Goal: Task Accomplishment & Management: Use online tool/utility

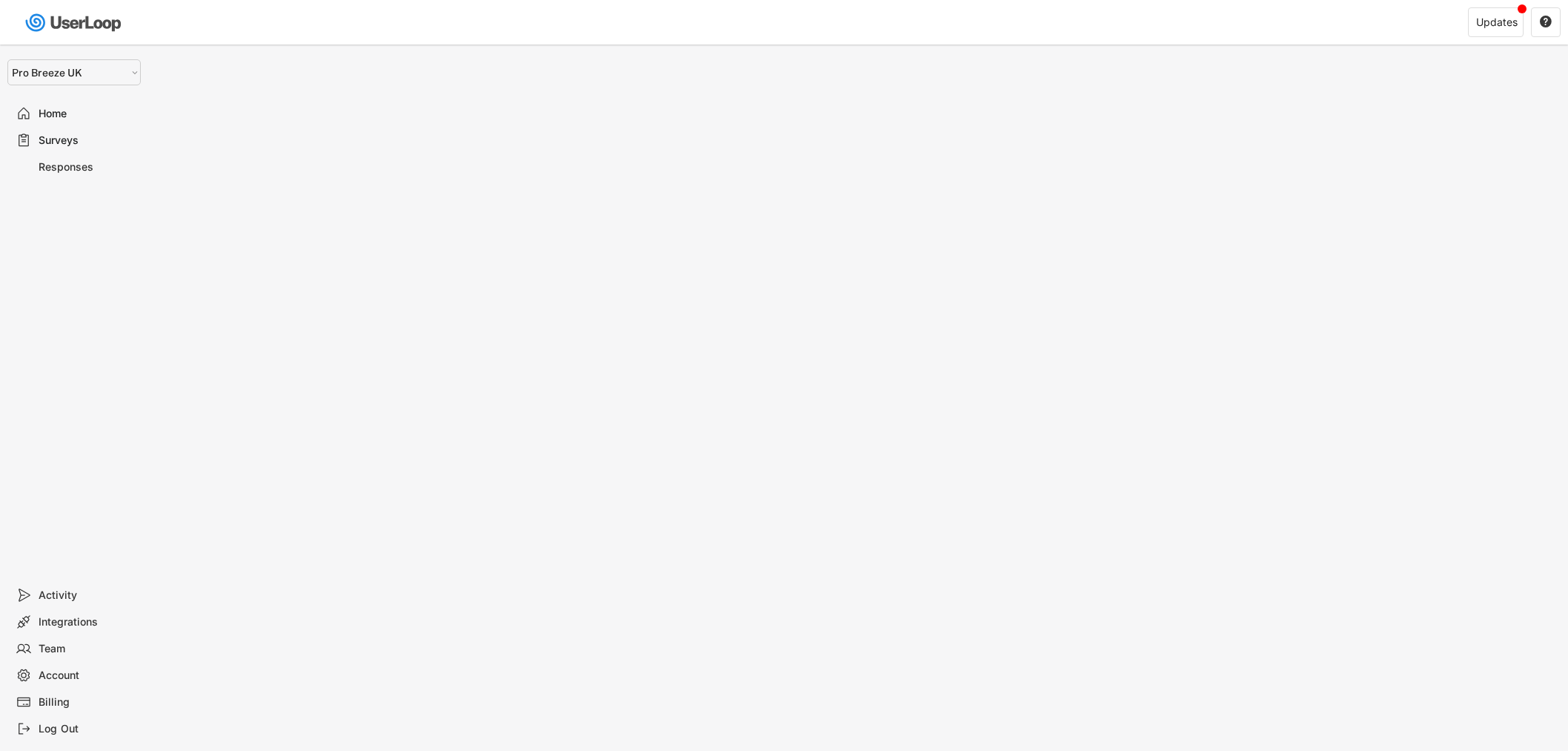
select select ""1348695171700984260__LOOKUP__1687431908403x123184948322896400""
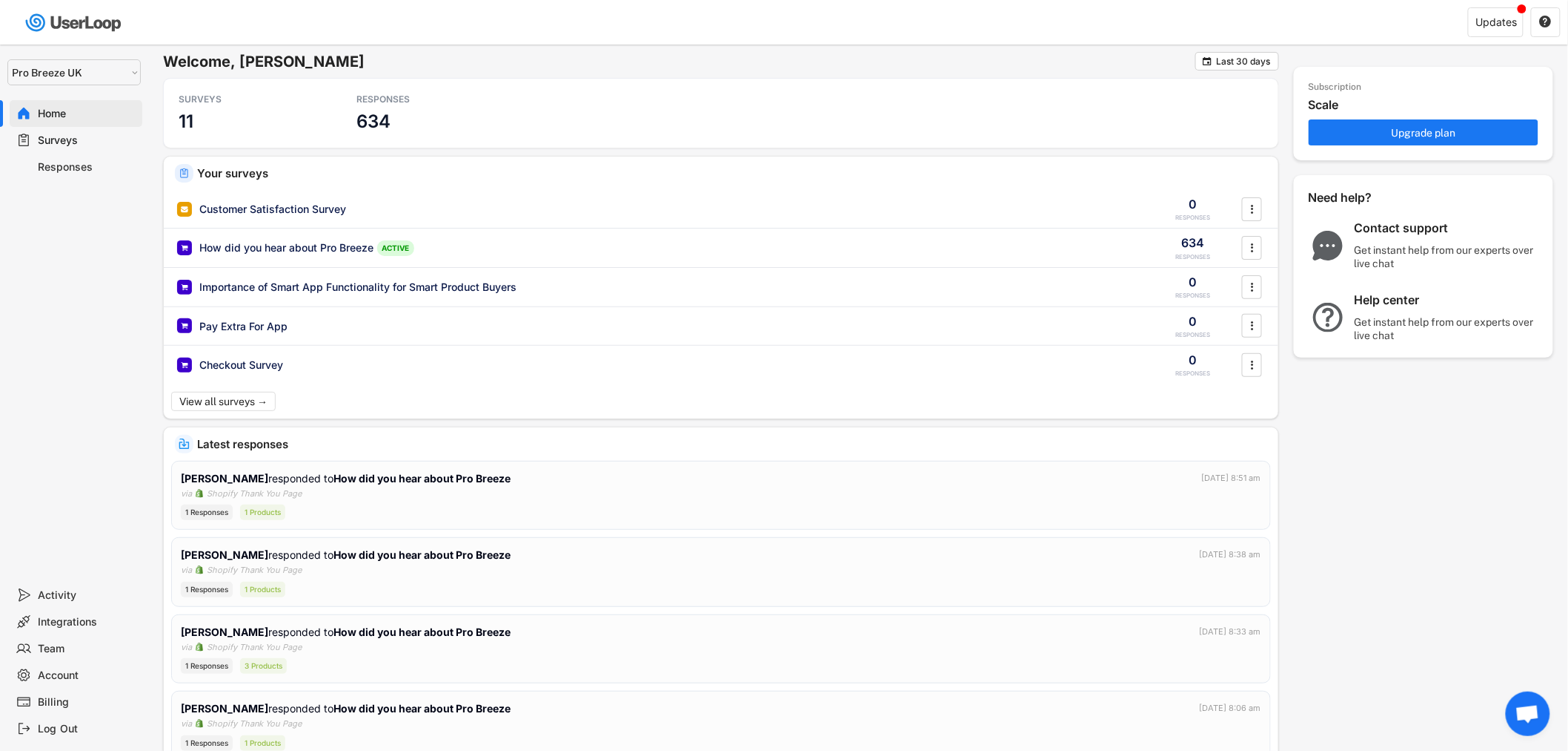
click at [95, 151] on div "Surveys" at bounding box center [76, 141] width 133 height 27
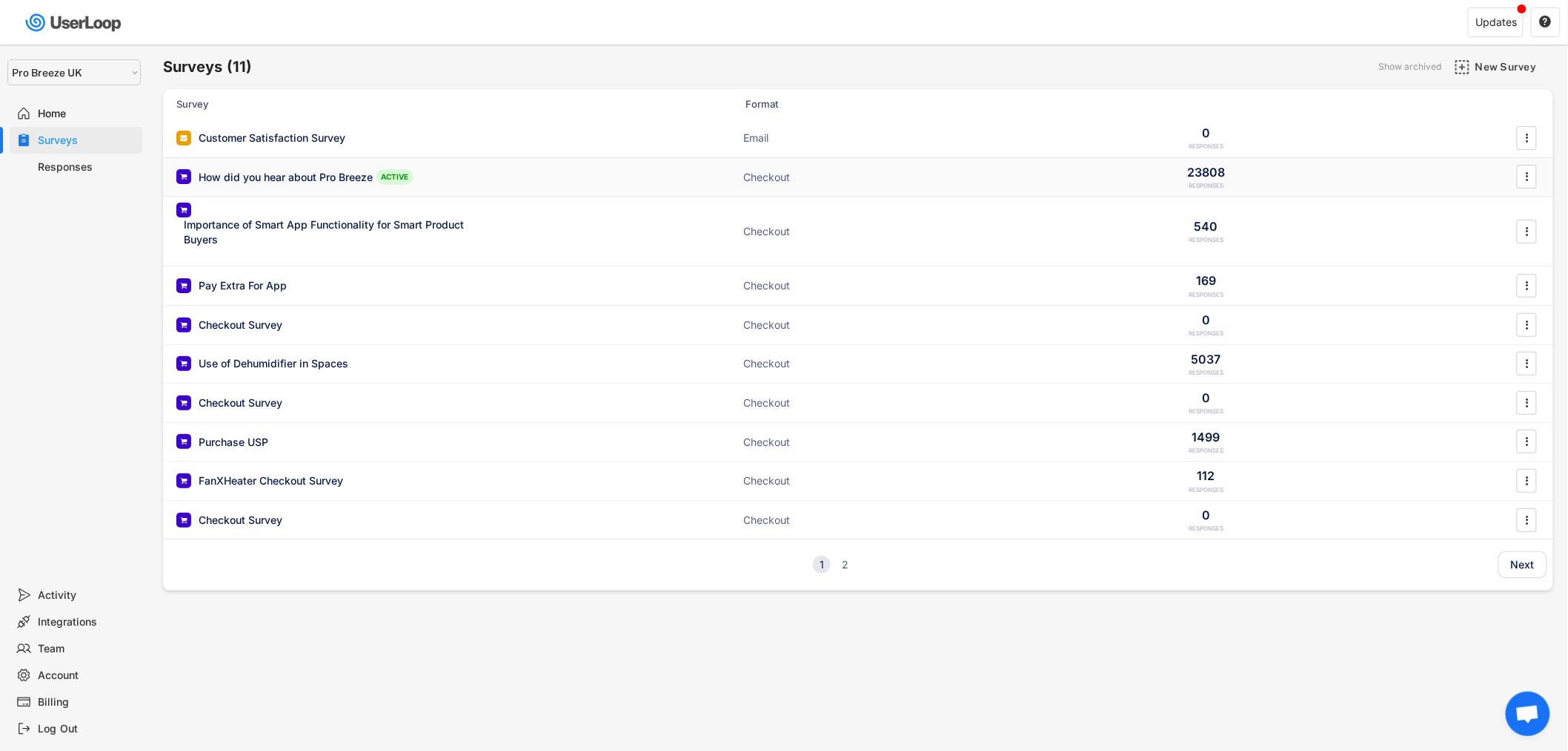
click at [534, 175] on div "How did you hear about Pro Breeze ACTIVE Checkout 23808 RESPONSES " at bounding box center [858, 178] width 1391 height 39
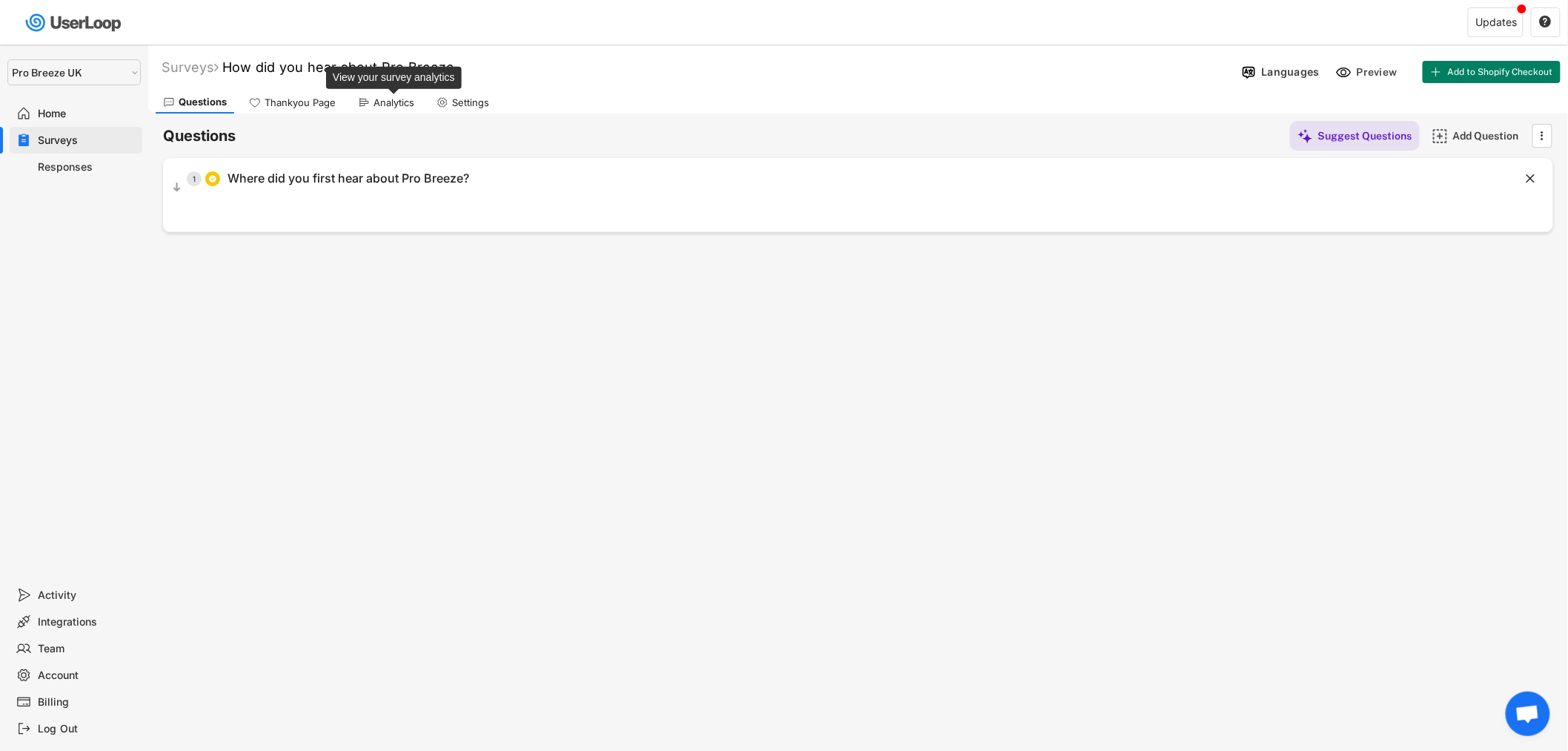
click at [387, 105] on div "Analytics" at bounding box center [394, 102] width 41 height 13
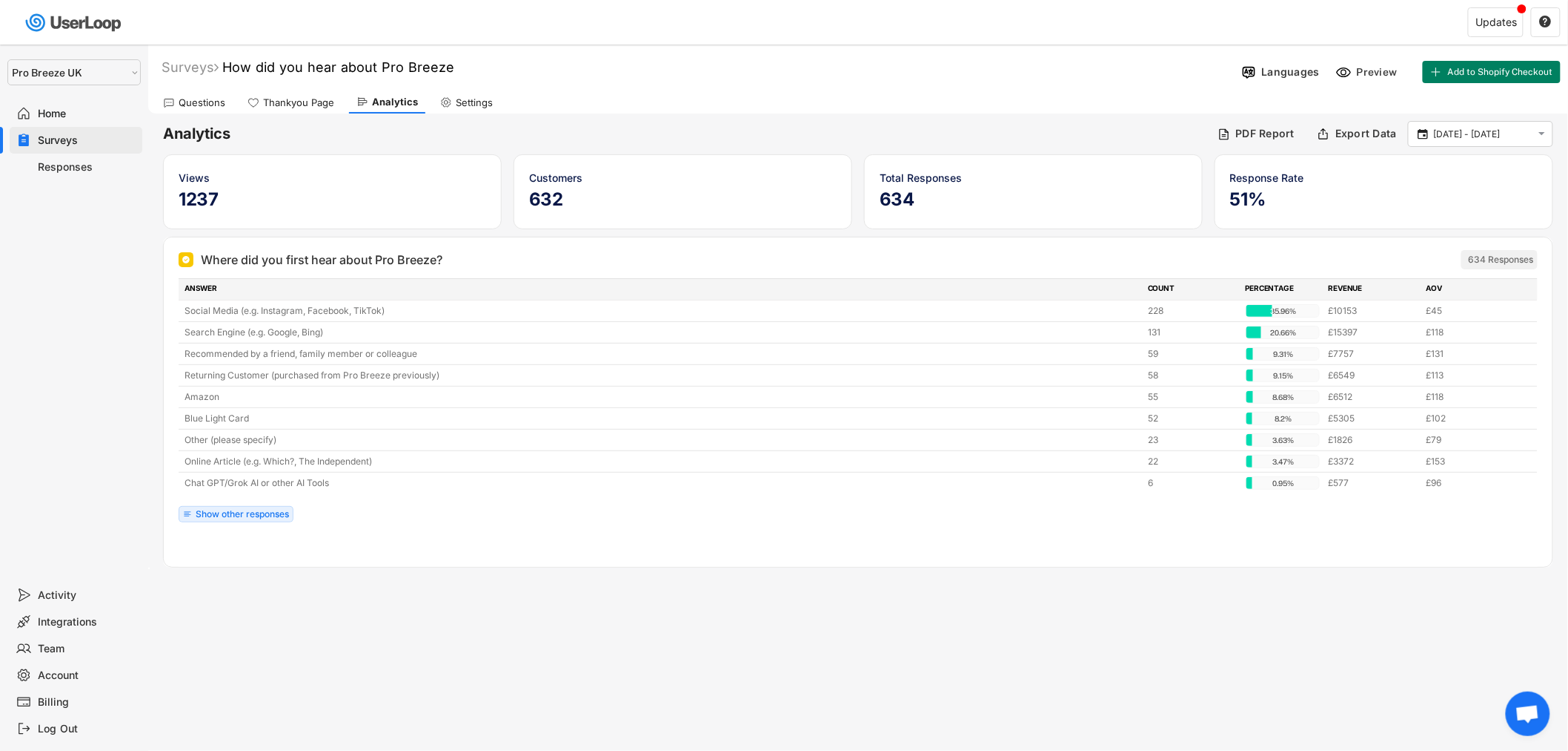
click at [1306, 8] on div "Updates " at bounding box center [1185, 22] width 768 height 44
click at [1453, 138] on input "[DATE] - [DATE]" at bounding box center [1483, 134] width 98 height 15
click at [1368, 171] on icon at bounding box center [1363, 165] width 23 height 23
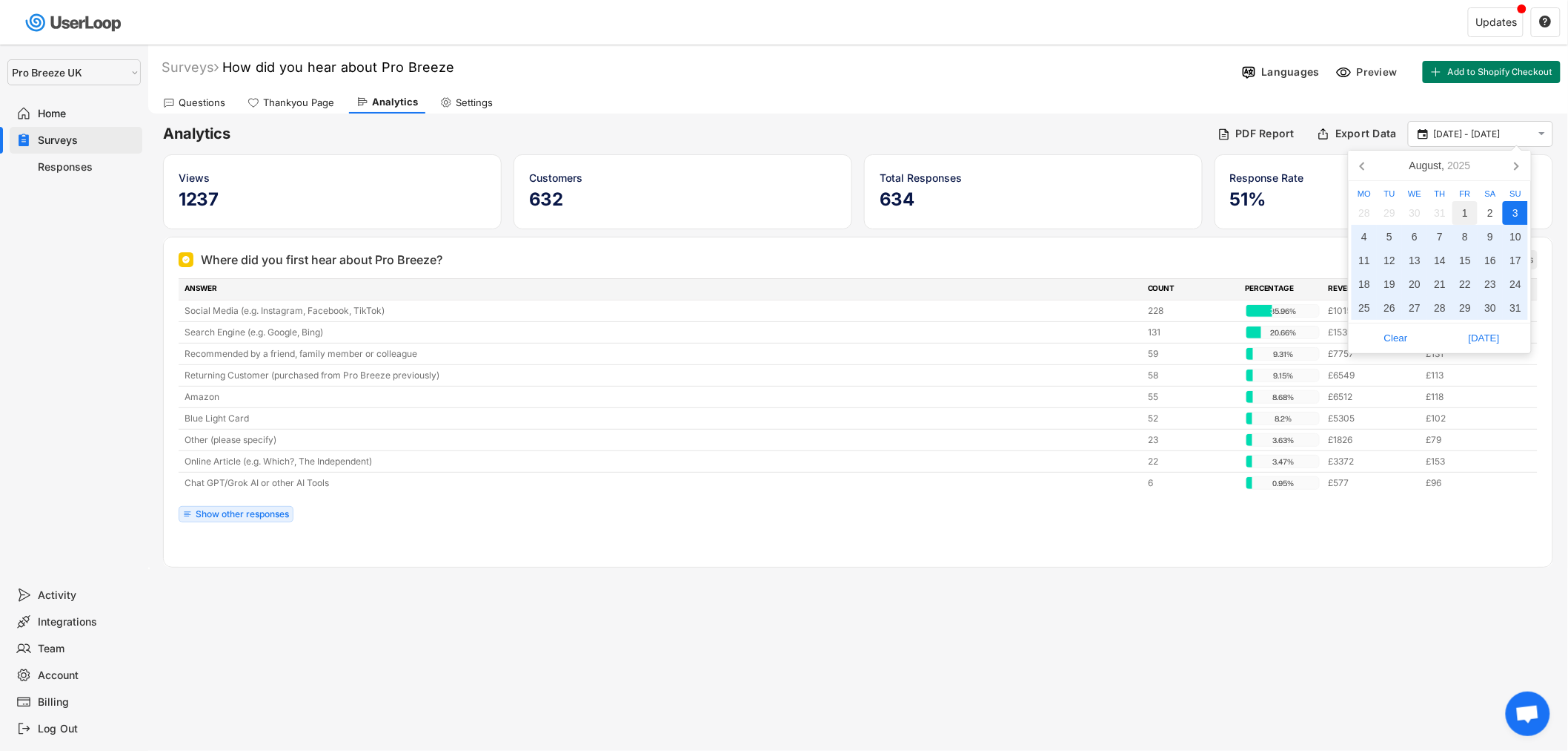
click at [1465, 213] on div "1" at bounding box center [1465, 212] width 25 height 23
click at [1518, 304] on div "31" at bounding box center [1516, 308] width 25 height 23
type input "[DATE] - [DATE]"
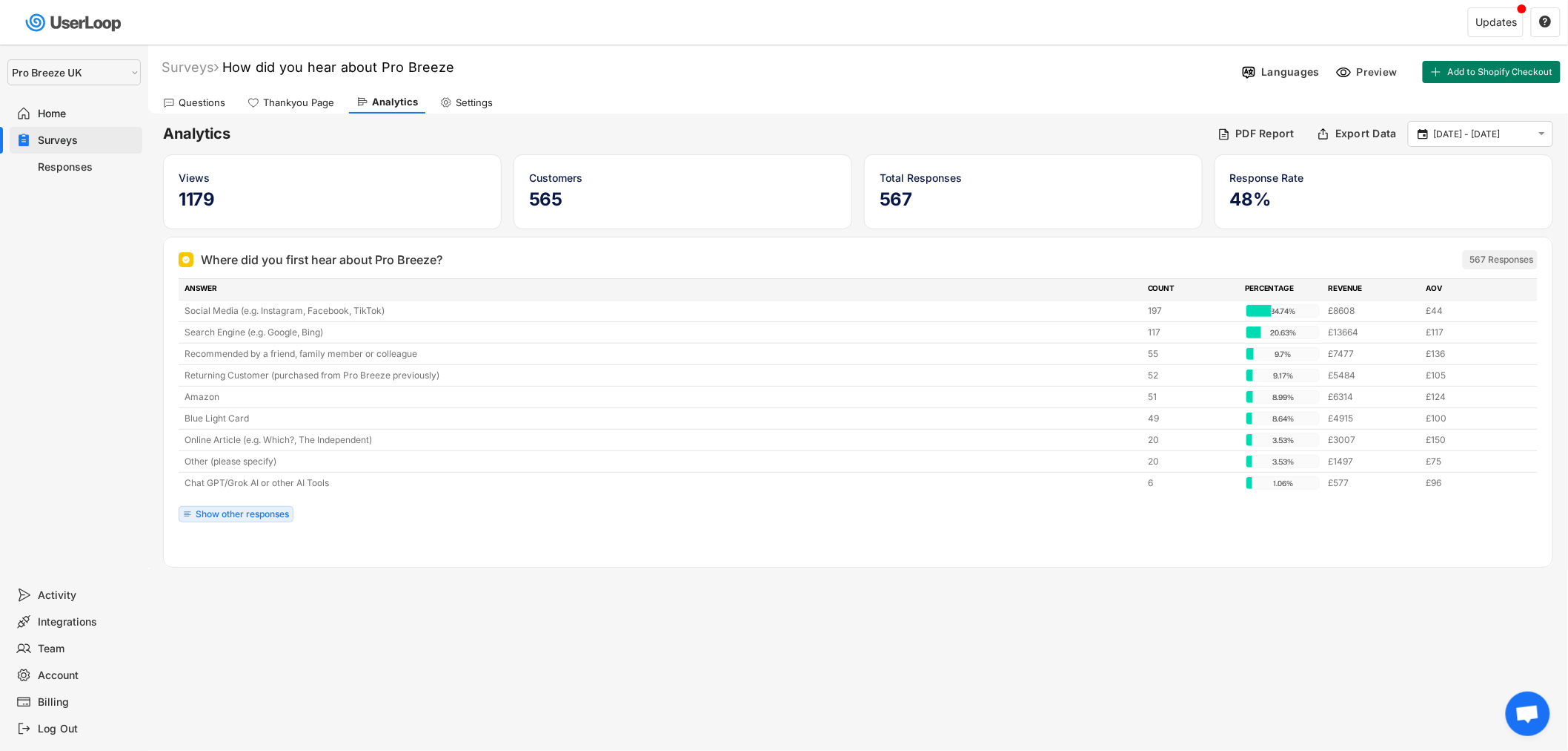
click at [79, 75] on select "Selet a store... Pro Breeze UK Pro Breeze UAE Pro Breeze EU Active Era UK Cosi …" at bounding box center [75, 72] width 134 height 26
select select ""1348695171700984260__LOOKUP__1721745728258x470333477479932160""
click at [8, 59] on select "Selet a store... Pro Breeze UK Pro Breeze UAE Pro Breeze EU Active Era UK Cosi …" at bounding box center [75, 72] width 134 height 26
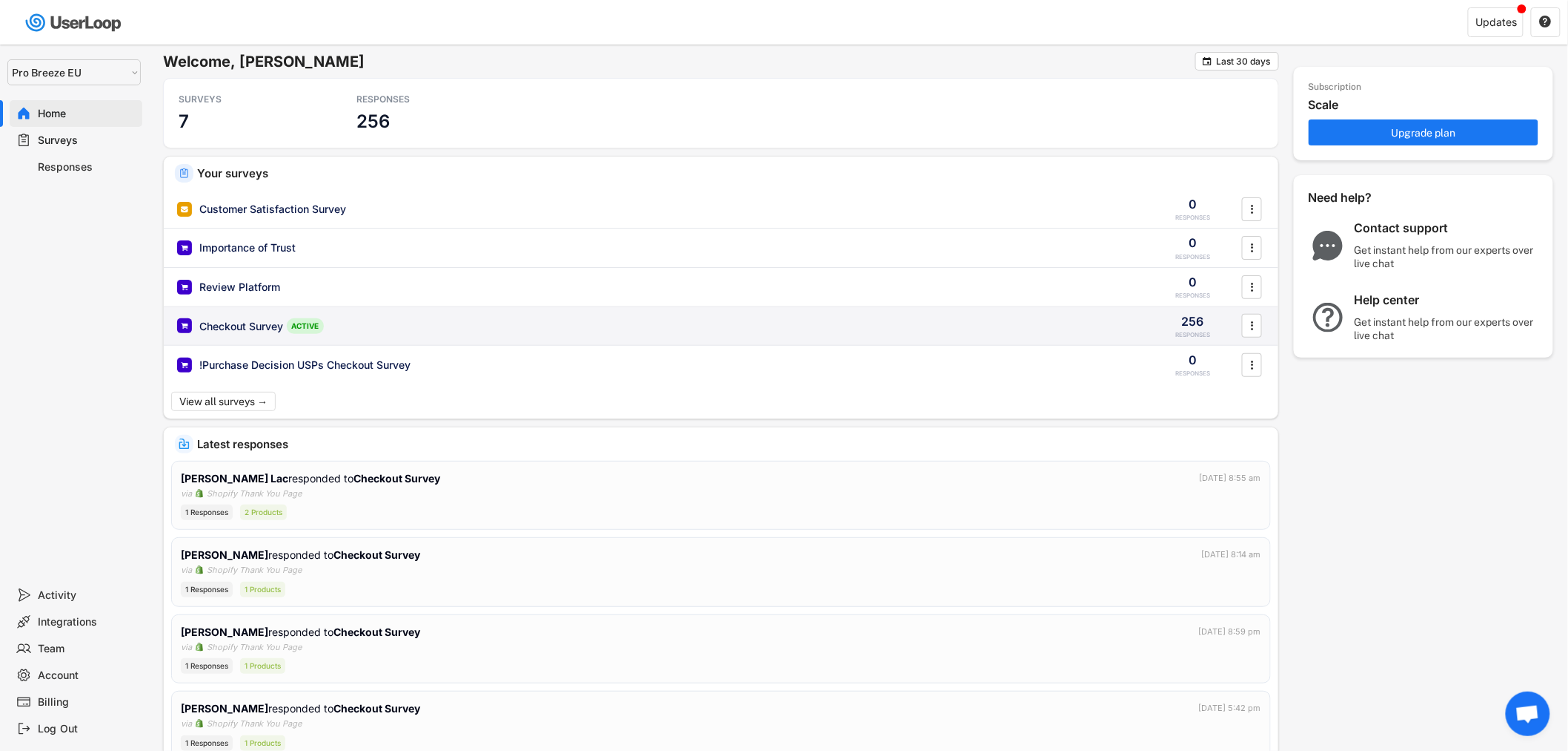
click at [418, 329] on div "Checkout Survey ACTIVE" at bounding box center [658, 326] width 963 height 16
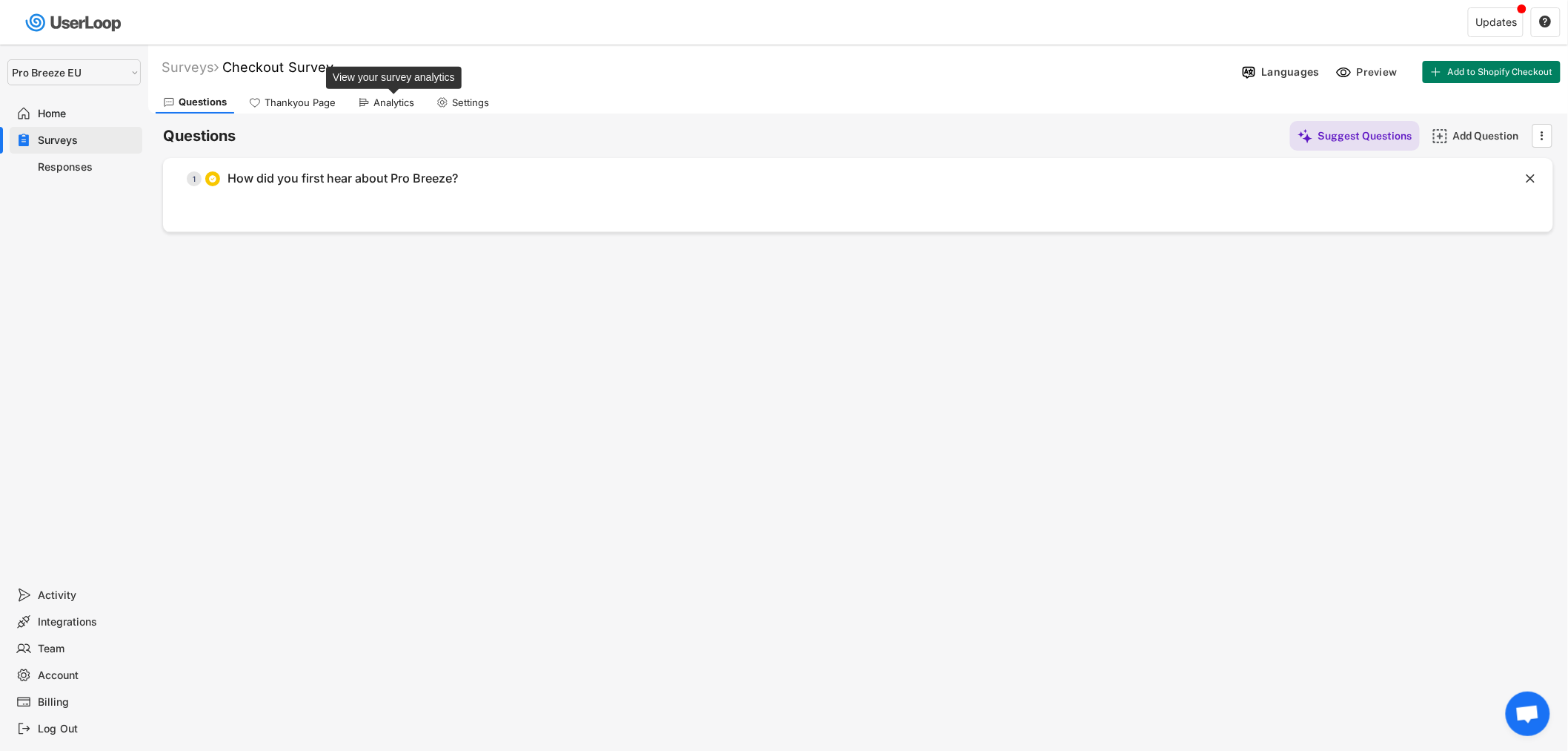
click at [395, 105] on div "Analytics" at bounding box center [394, 102] width 41 height 13
